Goal: Obtain resource: Download file/media

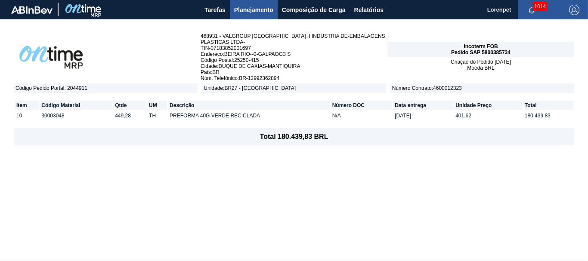
click at [485, 233] on div "468931 - VALGROUP BRASIL II INDUSTRIA DE-EMBALAGENS PLASTICAS LTDA- TIN - 07183…" at bounding box center [294, 140] width 588 height 242
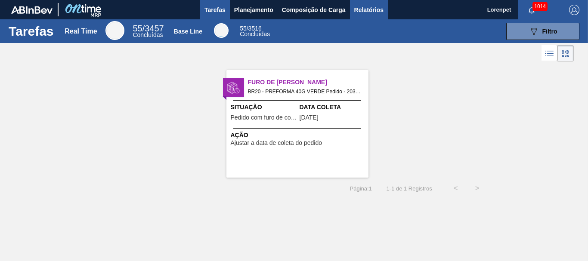
click at [375, 12] on span "Relatórios" at bounding box center [369, 10] width 29 height 10
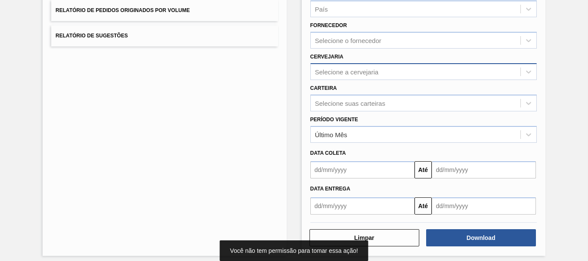
scroll to position [137, 0]
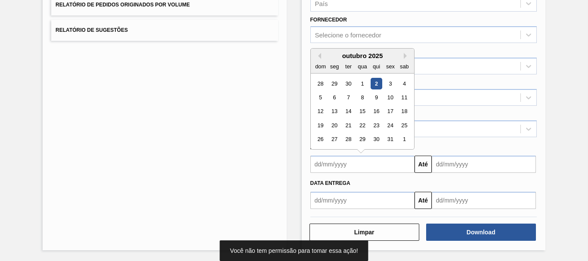
click at [355, 164] on input "text" at bounding box center [363, 164] width 104 height 17
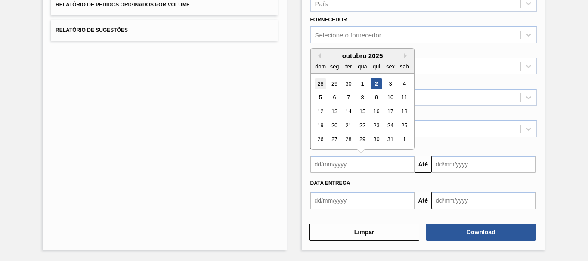
click at [321, 85] on div "28" at bounding box center [321, 84] width 12 height 12
type input "28/09/2025"
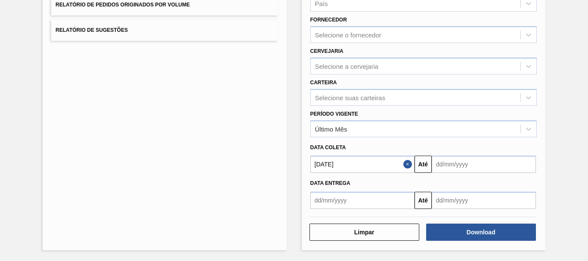
click at [456, 163] on input "text" at bounding box center [484, 164] width 104 height 17
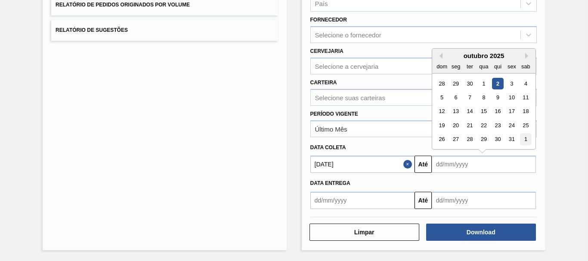
click at [523, 140] on div "1" at bounding box center [526, 140] width 12 height 12
type input "01/11/2025"
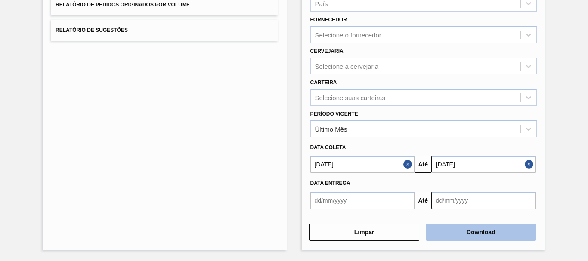
click at [496, 231] on button "Download" at bounding box center [481, 232] width 110 height 17
